Goal: Information Seeking & Learning: Find specific page/section

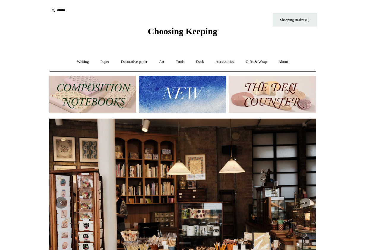
click at [172, 91] on img at bounding box center [182, 94] width 87 height 37
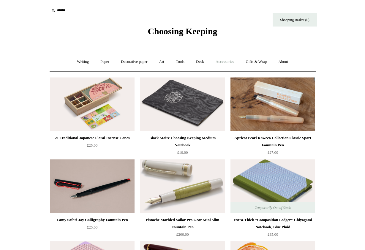
click at [234, 62] on link "Accessories +" at bounding box center [225, 62] width 29 height 16
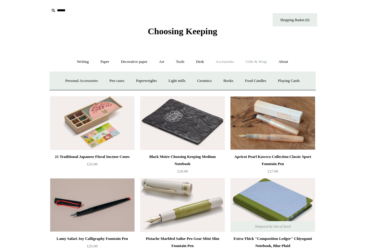
click at [256, 63] on link "Gifts & Wrap +" at bounding box center [257, 62] width 32 height 16
click at [160, 78] on link "Ribbon 🎀" at bounding box center [167, 81] width 28 height 16
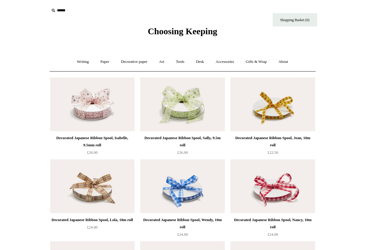
click at [68, 9] on input "text" at bounding box center [85, 10] width 73 height 11
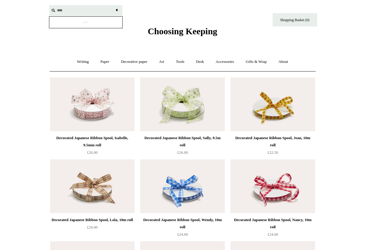
type input "****"
click at [117, 10] on input "*" at bounding box center [117, 10] width 6 height 10
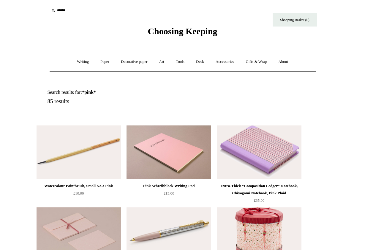
click at [64, 12] on input "text" at bounding box center [85, 10] width 73 height 11
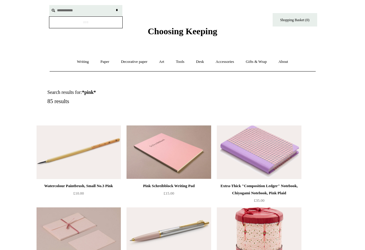
type input "**********"
click at [117, 10] on input "*" at bounding box center [117, 10] width 6 height 10
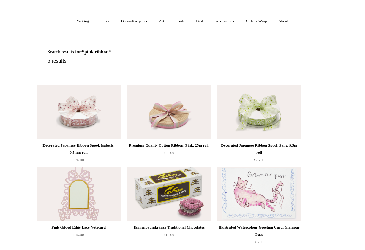
scroll to position [42, 0]
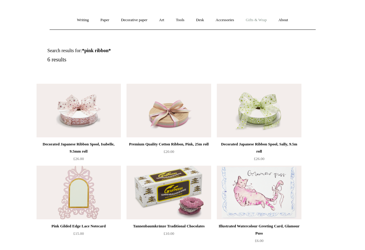
click at [266, 21] on link "Gifts & Wrap +" at bounding box center [257, 20] width 32 height 16
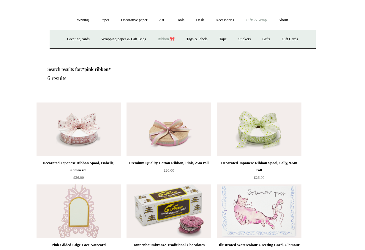
click at [164, 37] on link "Ribbon 🎀" at bounding box center [167, 39] width 28 height 16
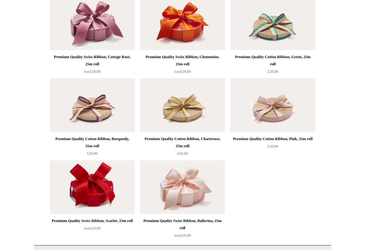
scroll to position [981, 0]
click at [95, 25] on img at bounding box center [92, 23] width 84 height 54
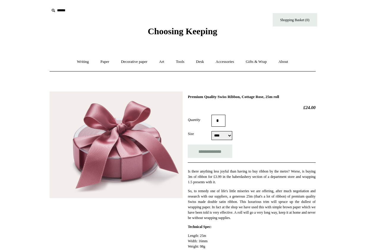
click at [67, 10] on input "text" at bounding box center [85, 10] width 73 height 11
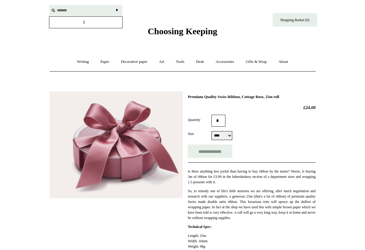
type input "*******"
click at [117, 10] on input "*" at bounding box center [117, 10] width 6 height 10
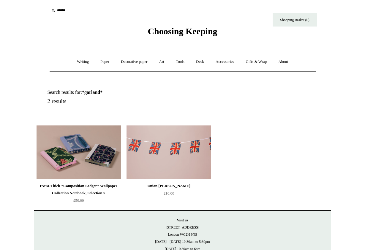
click at [151, 32] on span "Choosing Keeping" at bounding box center [183, 31] width 70 height 10
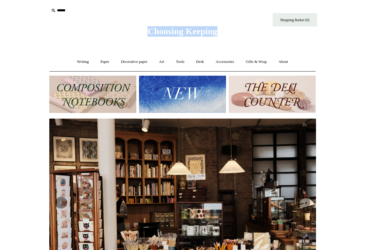
drag, startPoint x: 234, startPoint y: 32, endPoint x: 135, endPoint y: 29, distance: 99.4
click at [135, 29] on div "Choosing Keeping" at bounding box center [182, 18] width 297 height 37
copy span "Choosing Keeping"
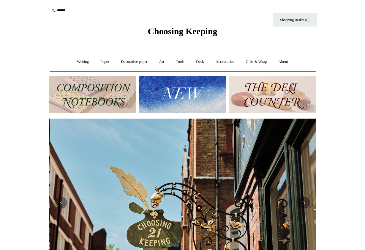
scroll to position [0, 267]
